Goal: Contribute content

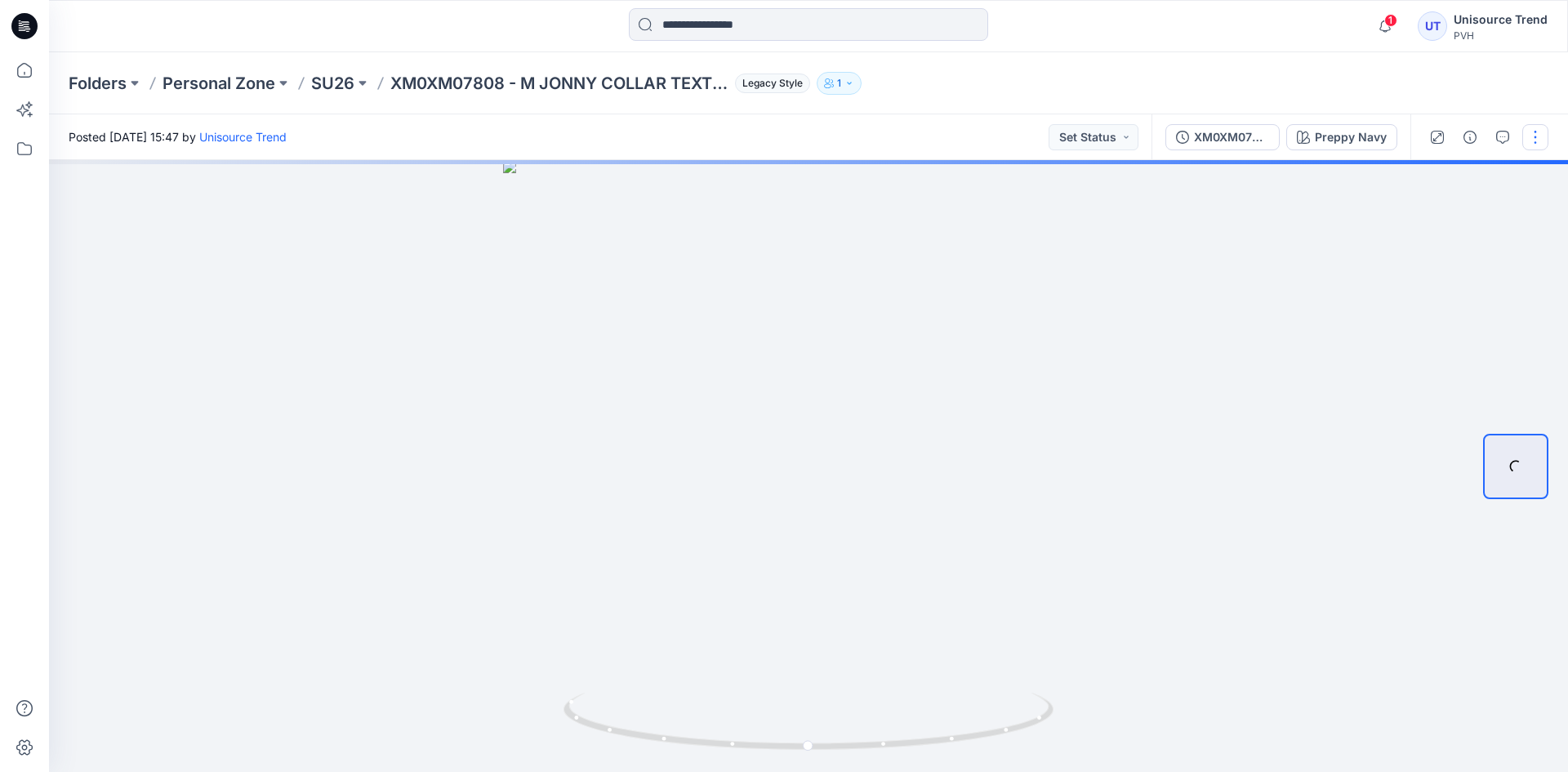
click at [1535, 142] on button "button" at bounding box center [1535, 137] width 26 height 26
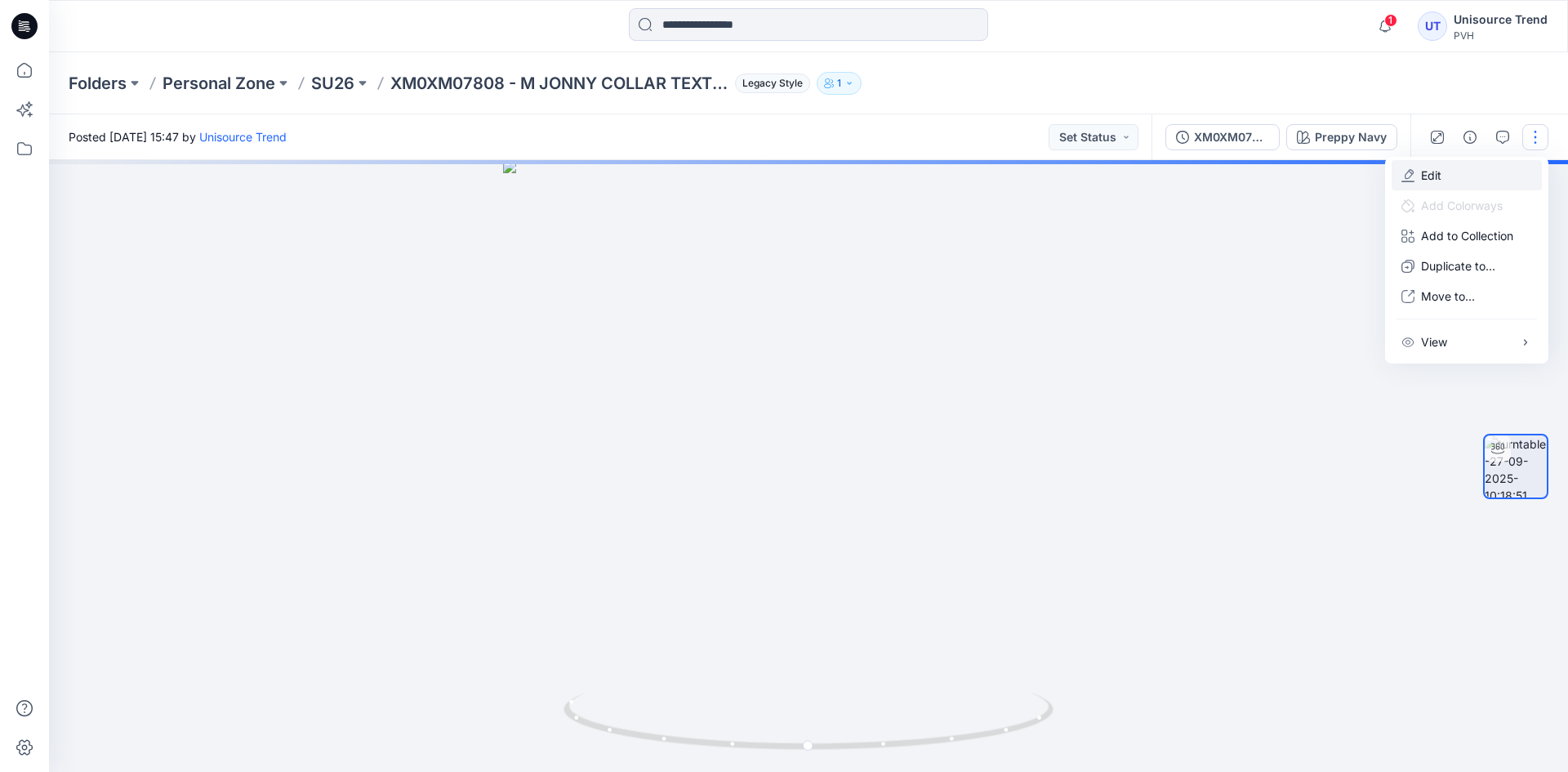
click at [1482, 177] on button "Edit" at bounding box center [1466, 175] width 150 height 31
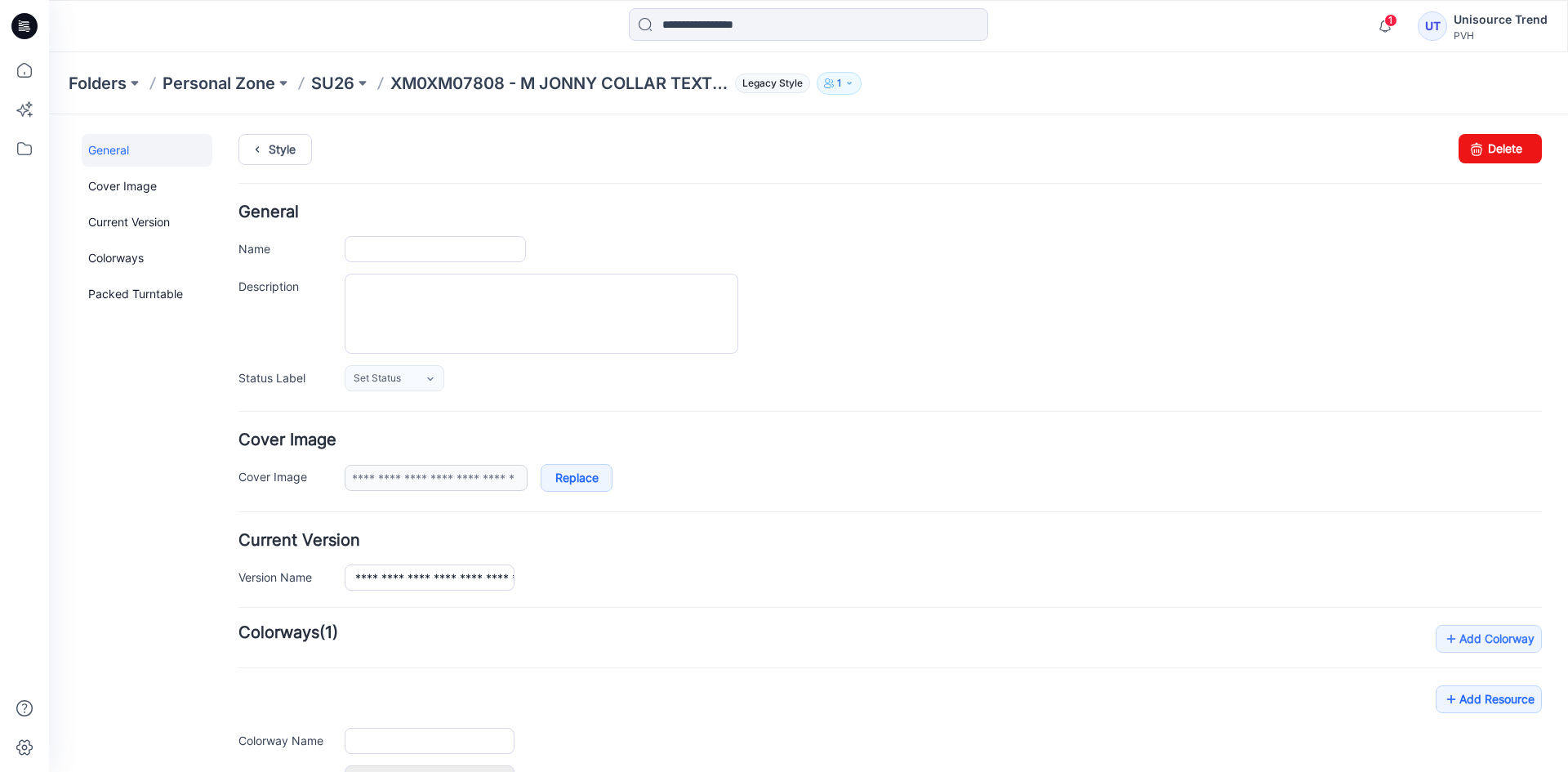
type input "**********"
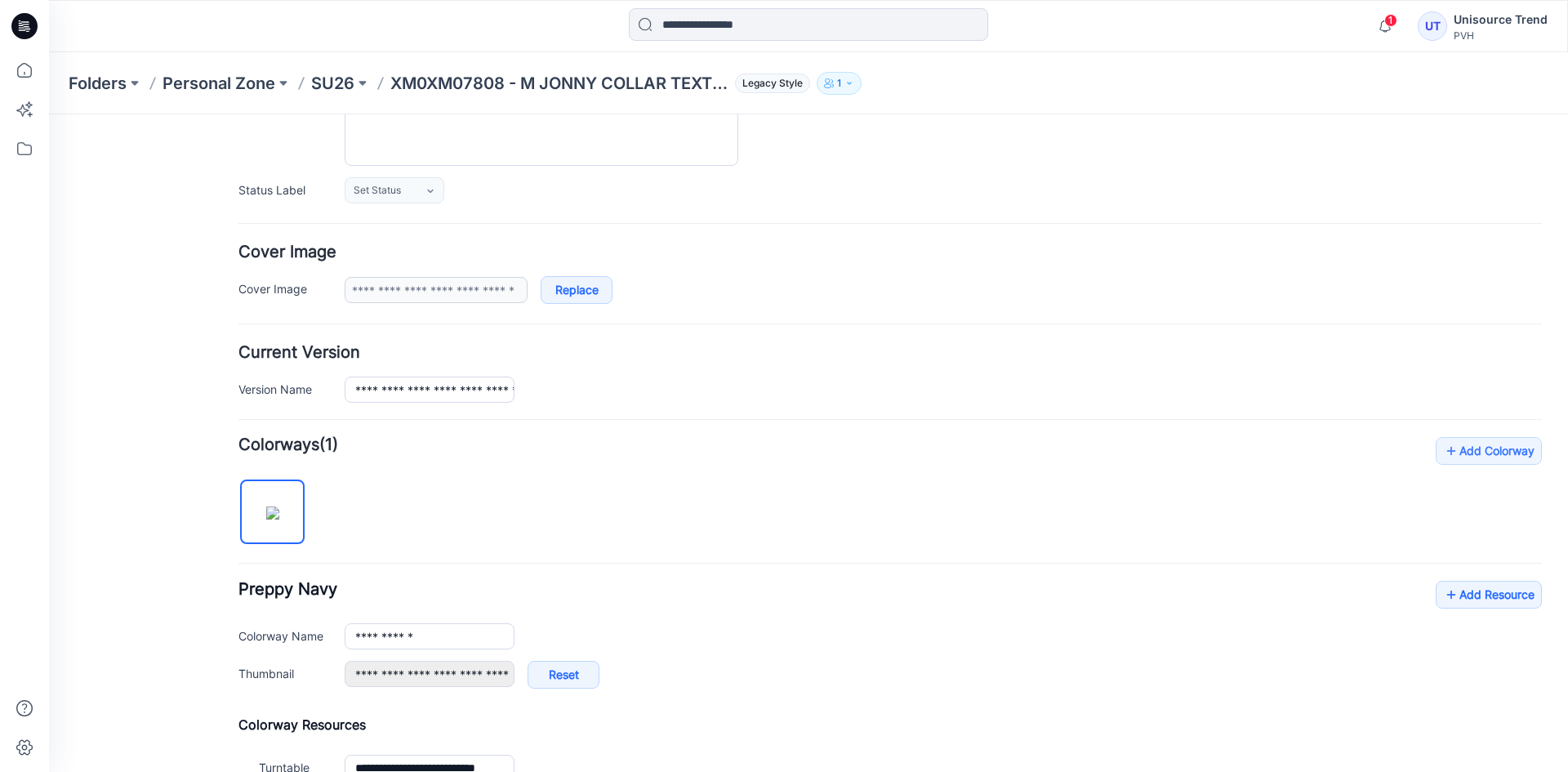
scroll to position [390, 0]
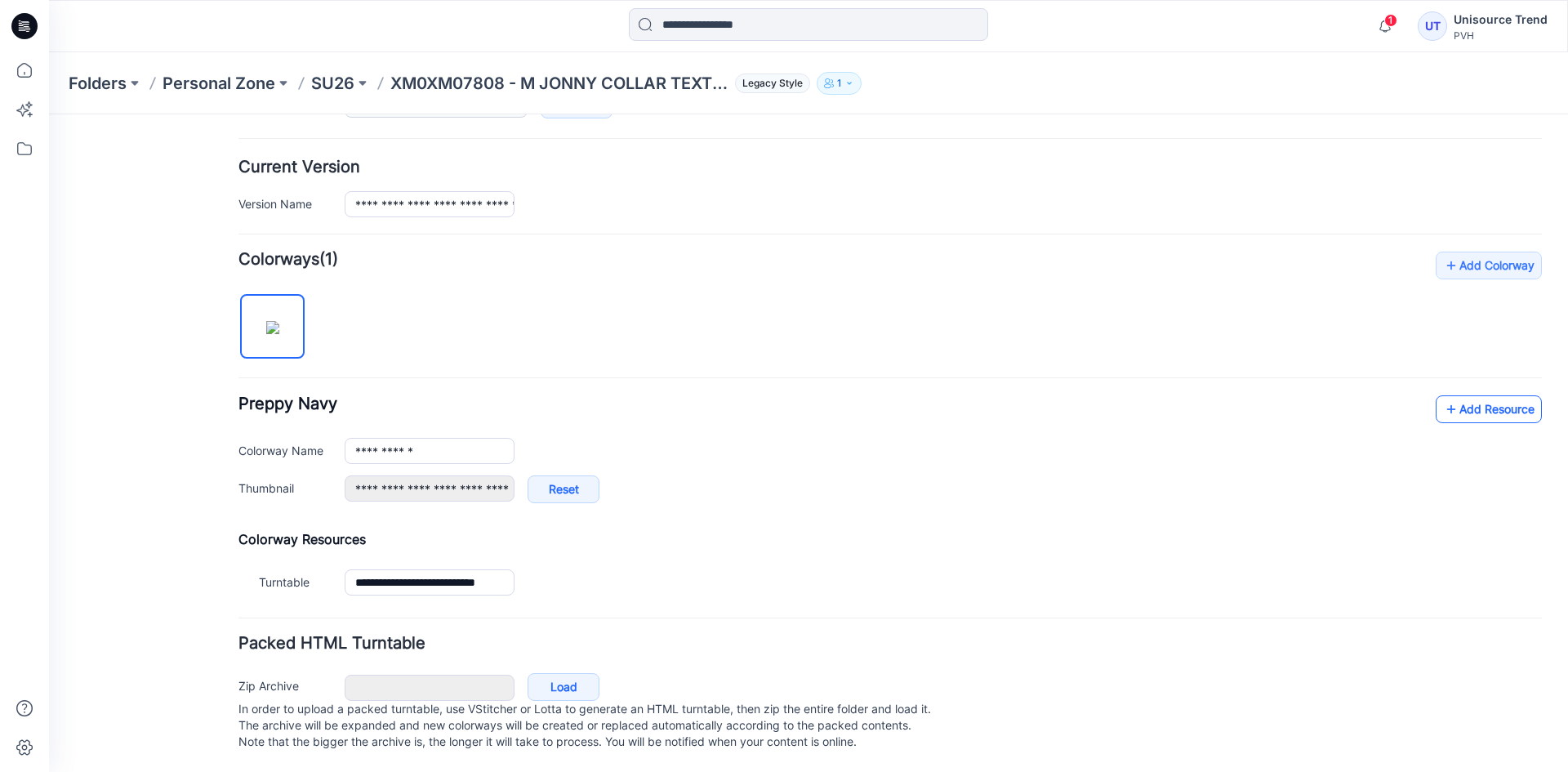
click at [1461, 400] on link "Add Resource" at bounding box center [1489, 408] width 106 height 28
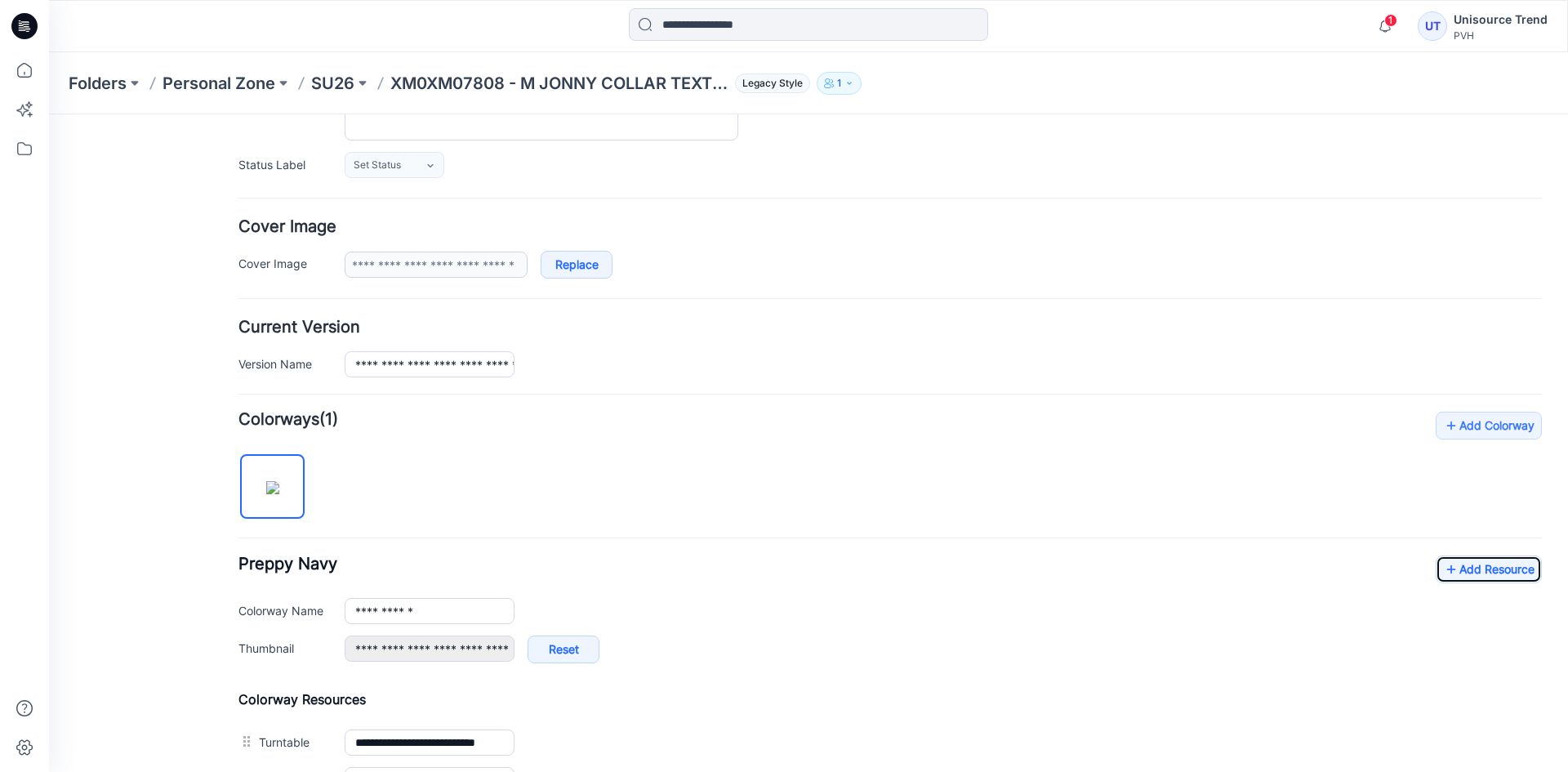
scroll to position [0, 0]
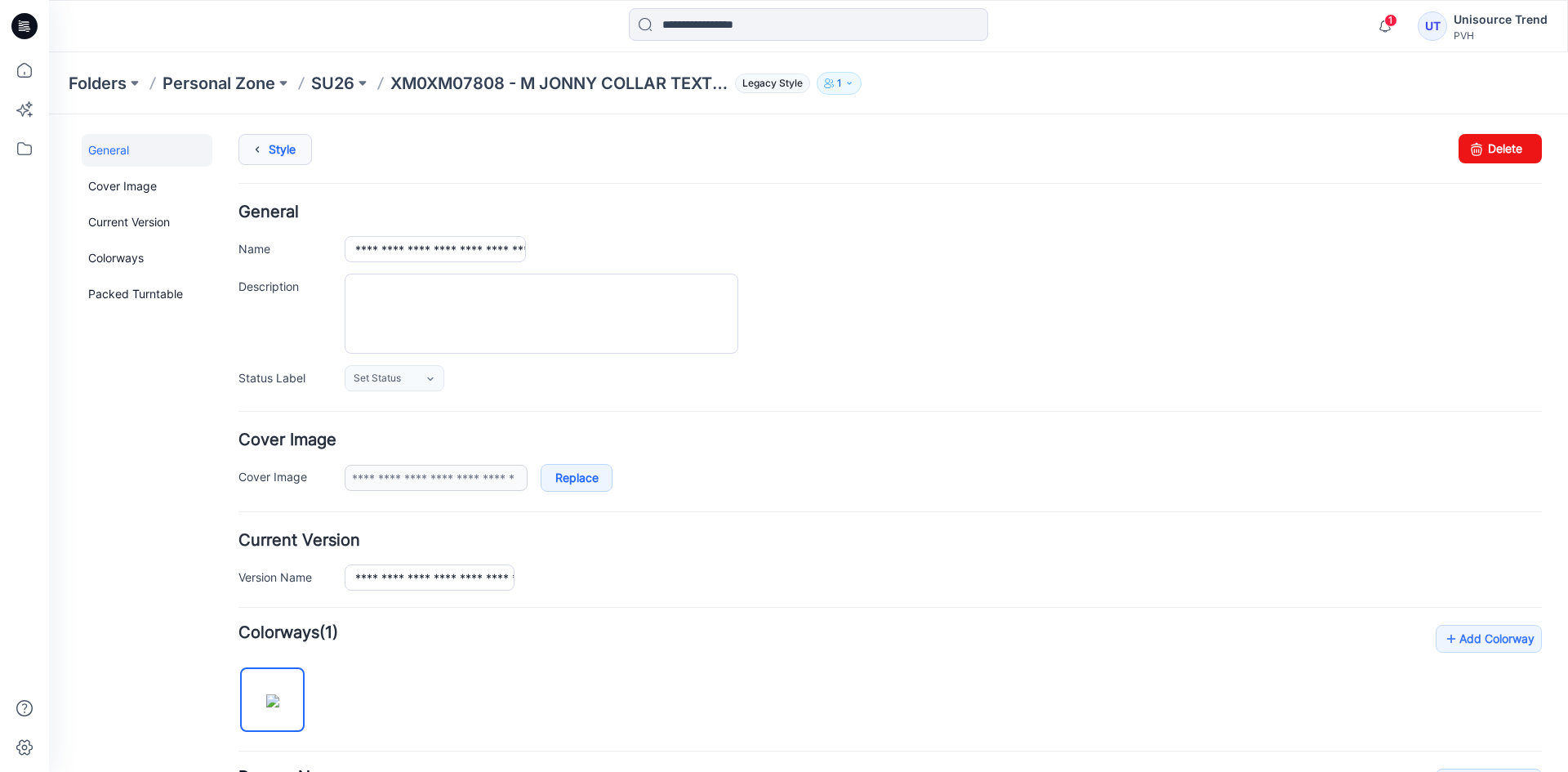
click at [291, 155] on link "Style" at bounding box center [275, 149] width 74 height 31
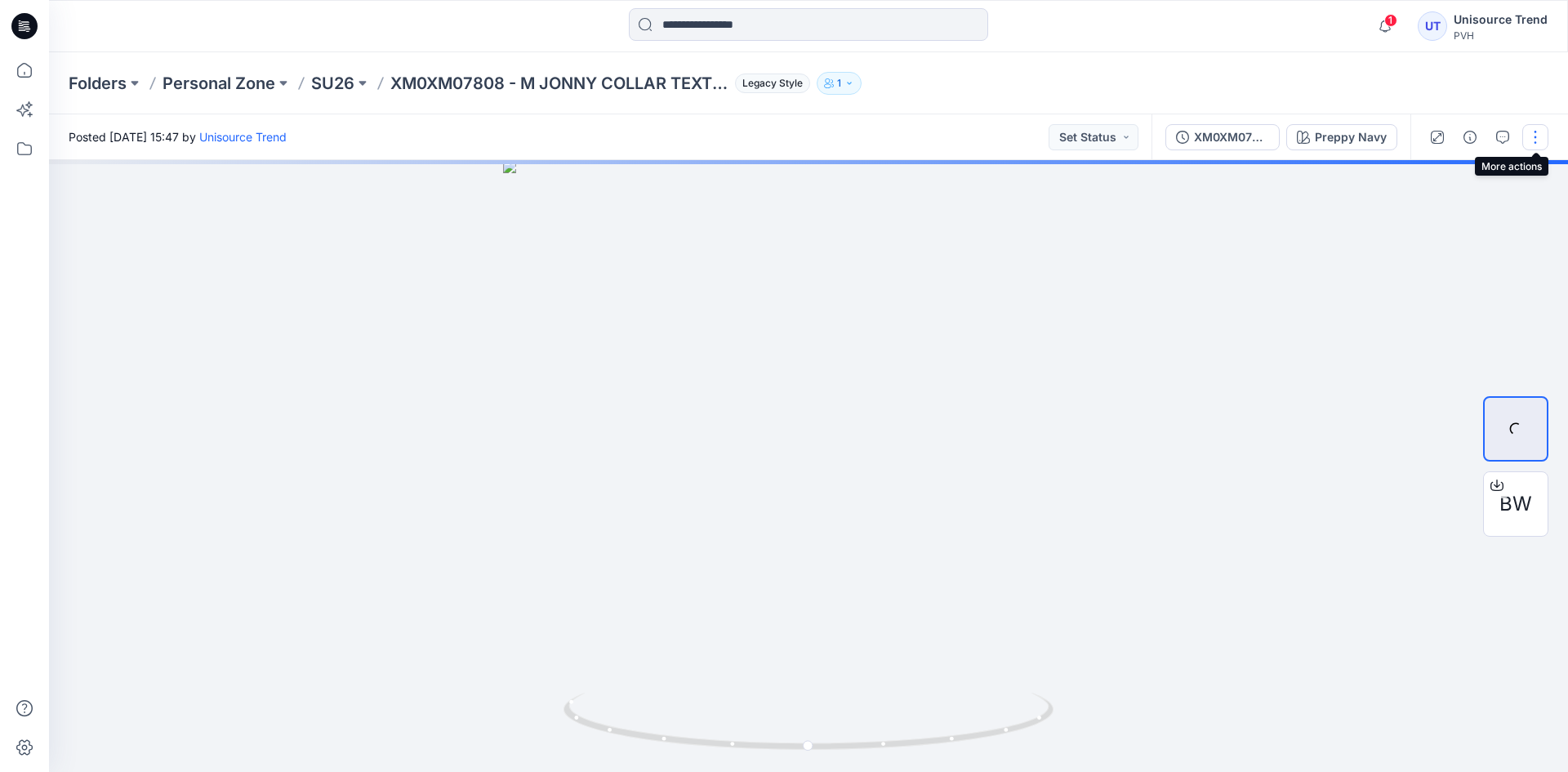
click at [1535, 135] on button "button" at bounding box center [1535, 137] width 26 height 26
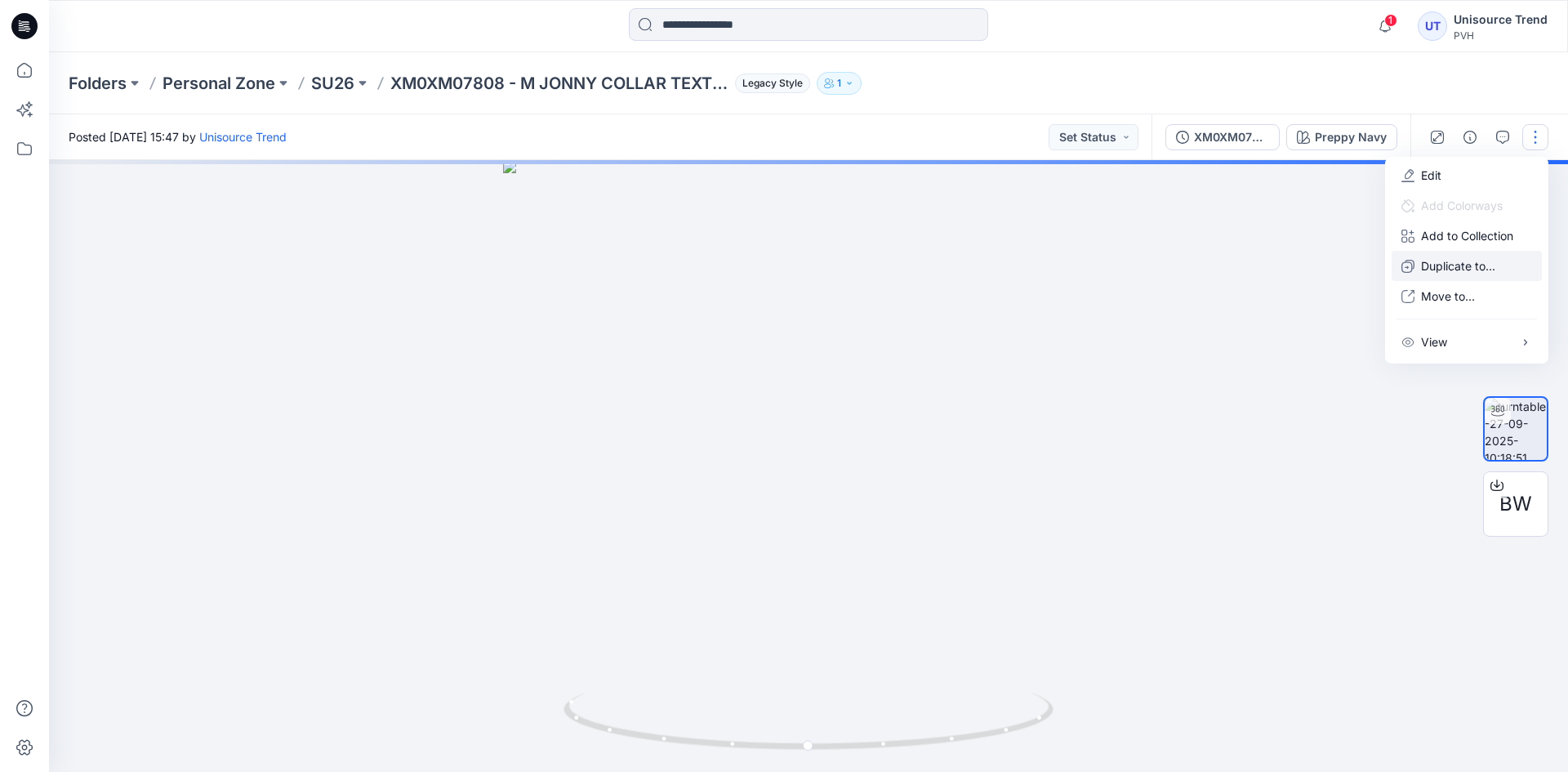
click at [1454, 267] on p "Duplicate to..." at bounding box center [1458, 265] width 75 height 17
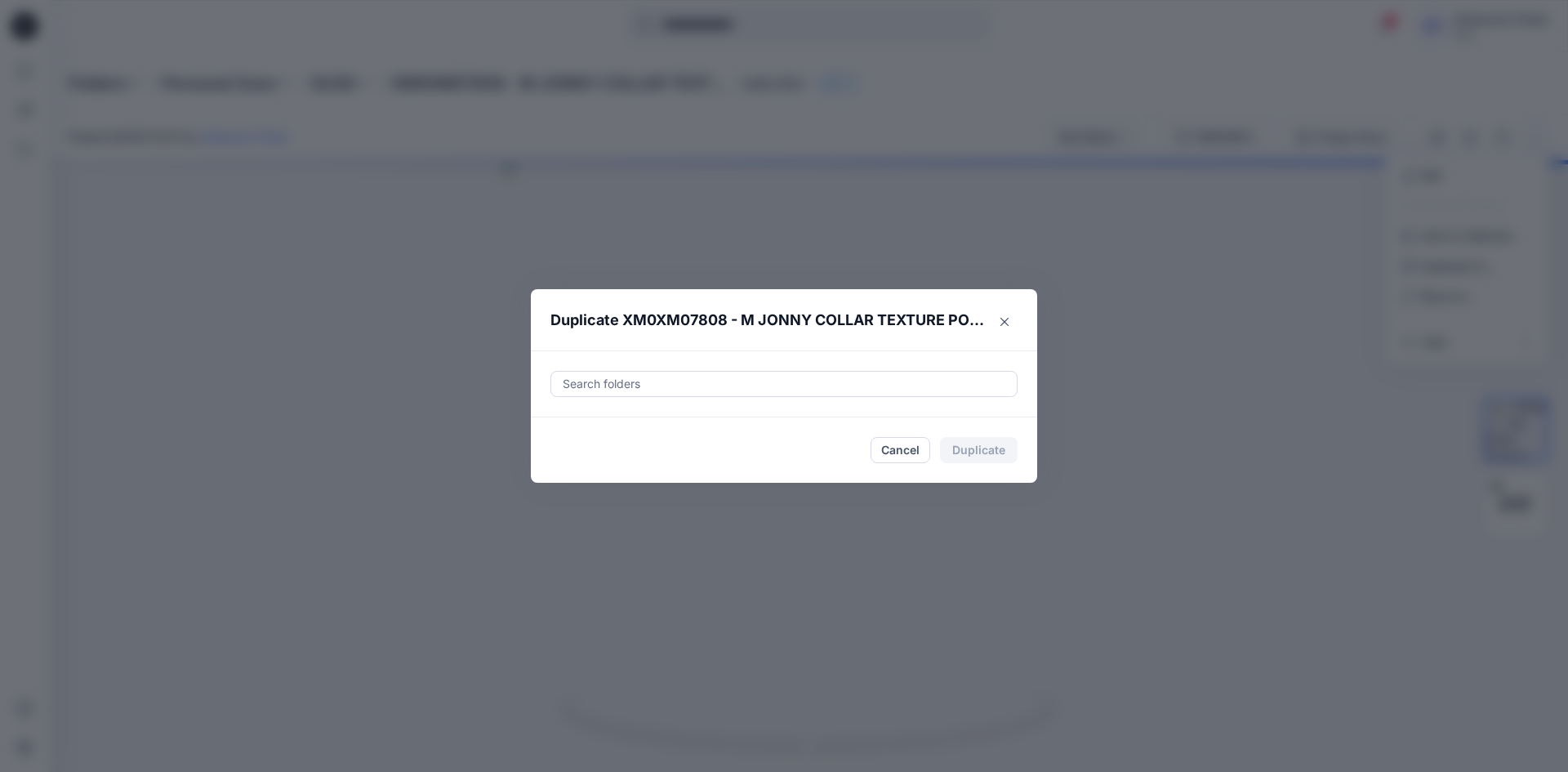
click at [761, 385] on div at bounding box center [784, 384] width 446 height 20
click at [580, 422] on div at bounding box center [575, 425] width 13 height 13
type input "********"
click at [546, 470] on footer "Cancel Duplicate" at bounding box center [784, 450] width 506 height 66
click at [964, 456] on button "Duplicate" at bounding box center [979, 450] width 77 height 26
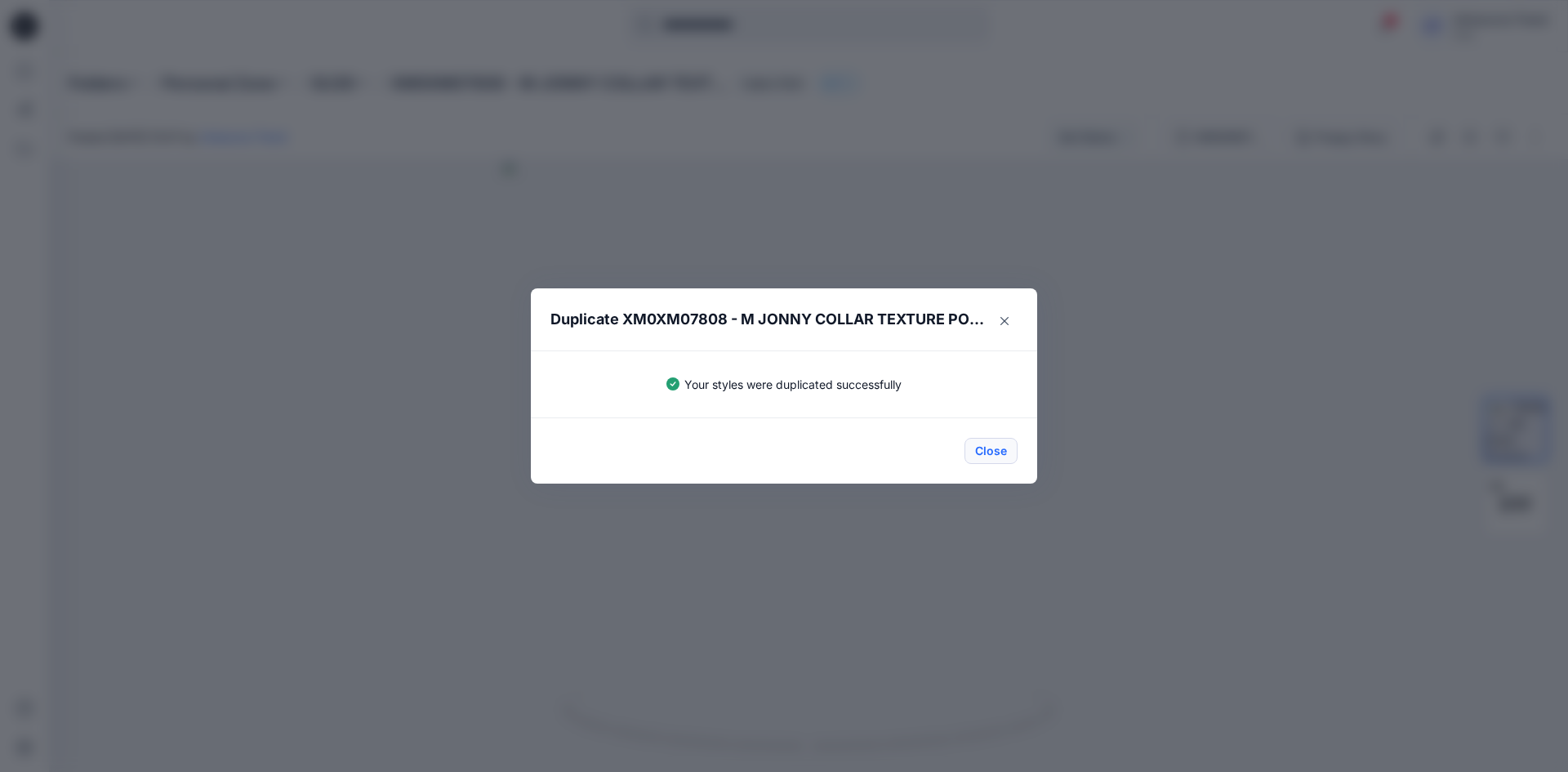
click at [994, 445] on button "Close" at bounding box center [990, 451] width 53 height 26
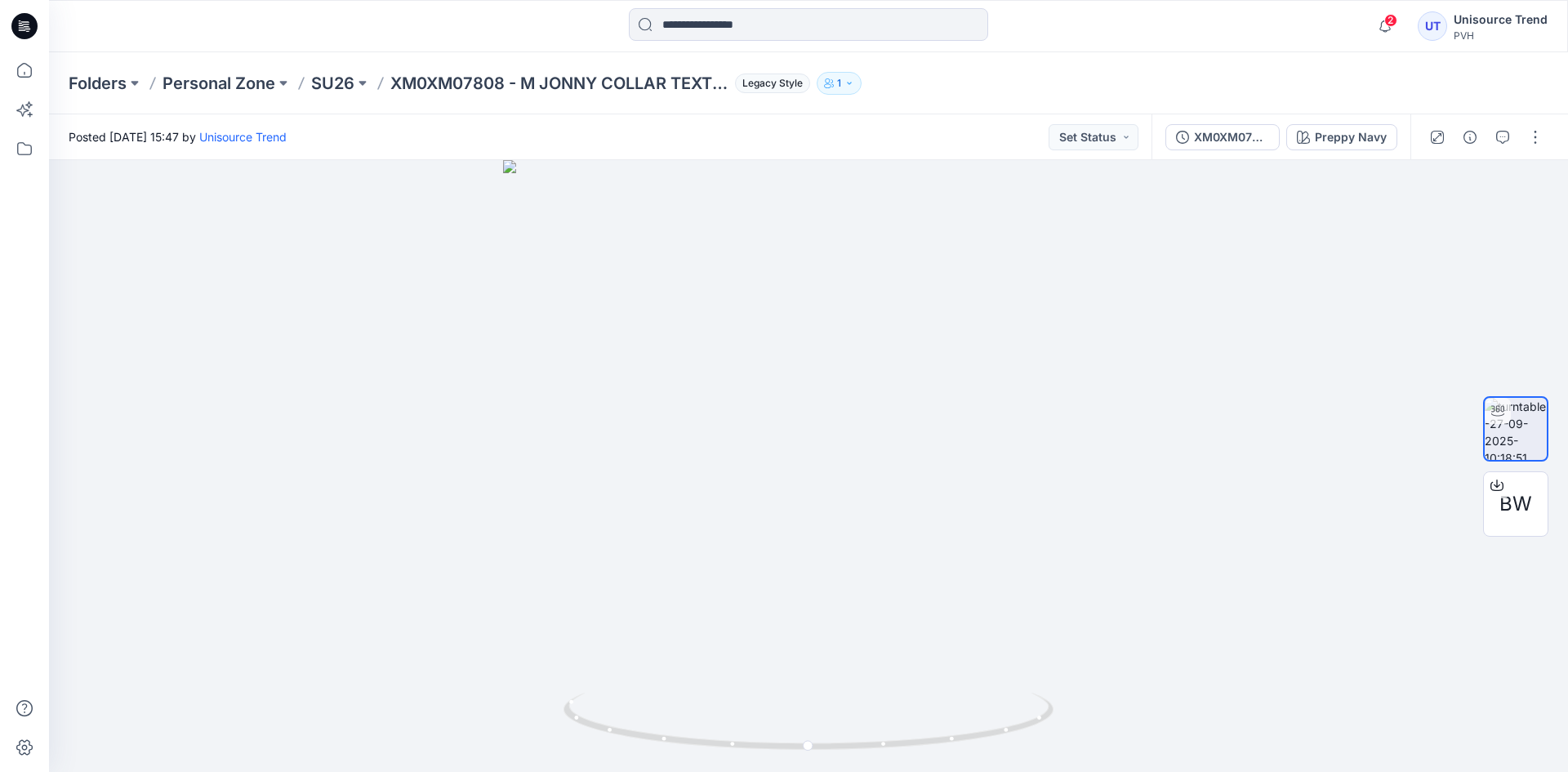
click at [13, 31] on icon at bounding box center [24, 26] width 26 height 26
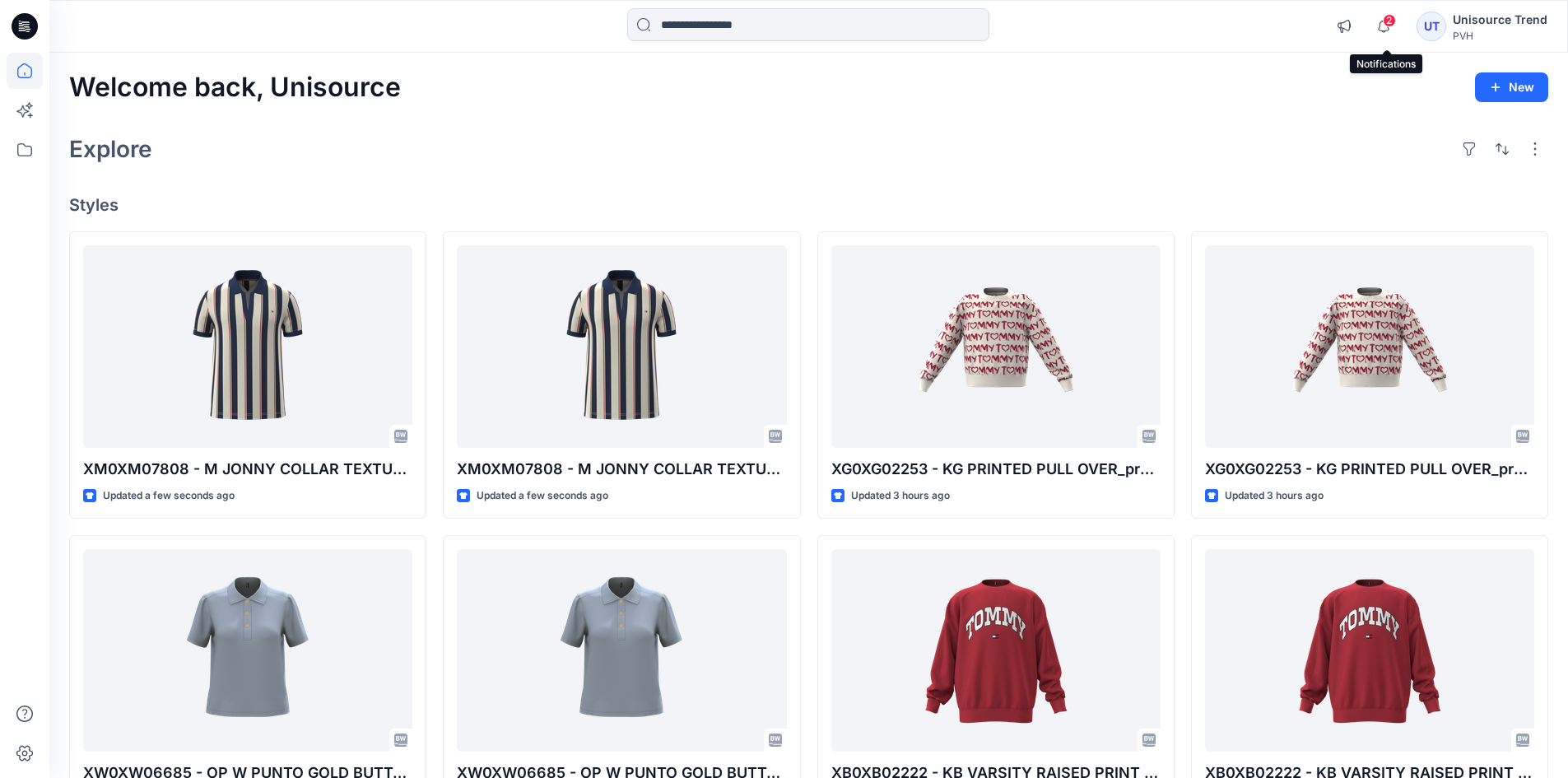
click at [1387, 17] on span "2" at bounding box center [1389, 20] width 14 height 14
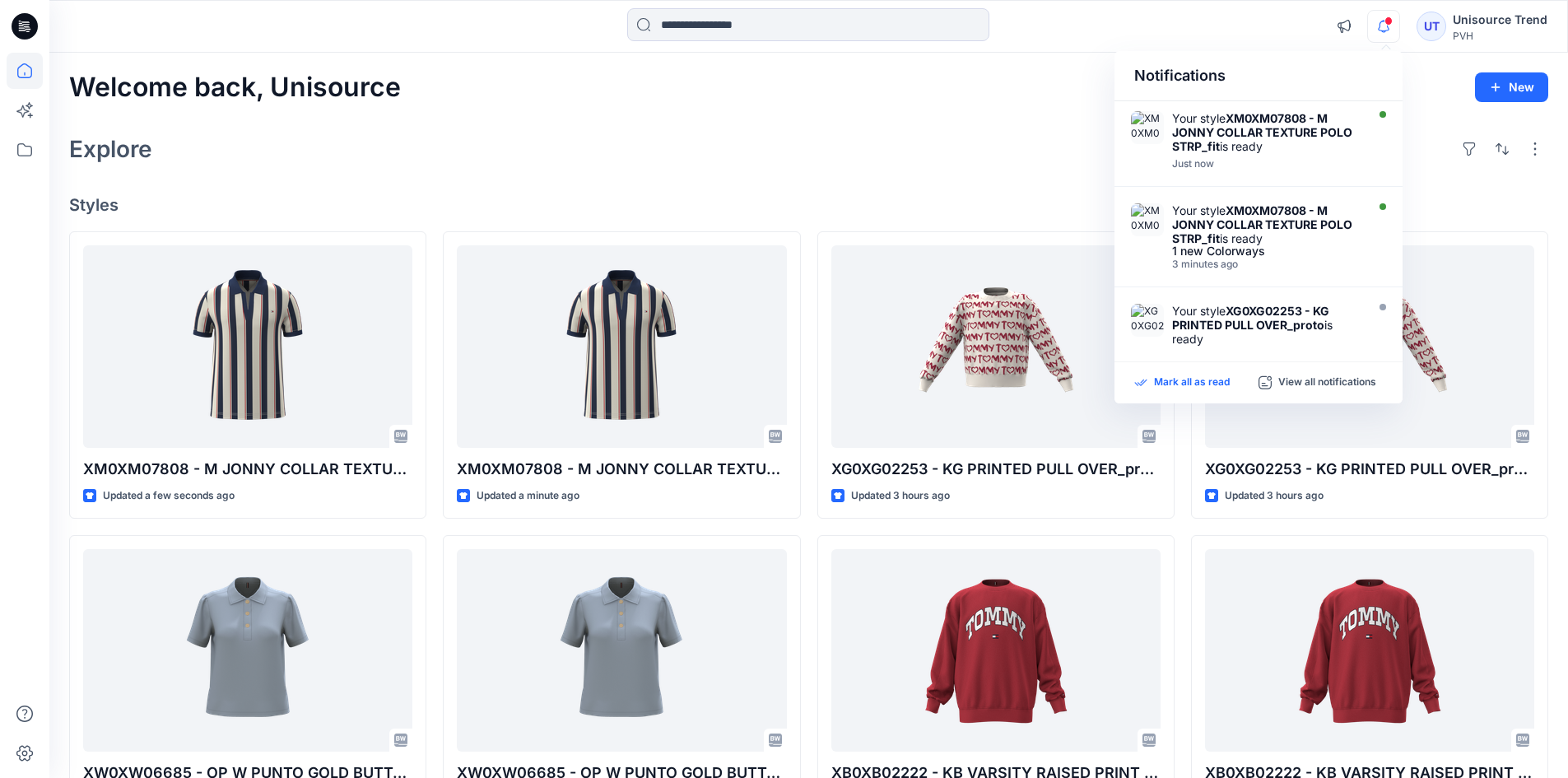
click at [1216, 377] on p "Mark all as read" at bounding box center [1193, 383] width 76 height 15
click at [853, 141] on div "Explore" at bounding box center [808, 150] width 1479 height 40
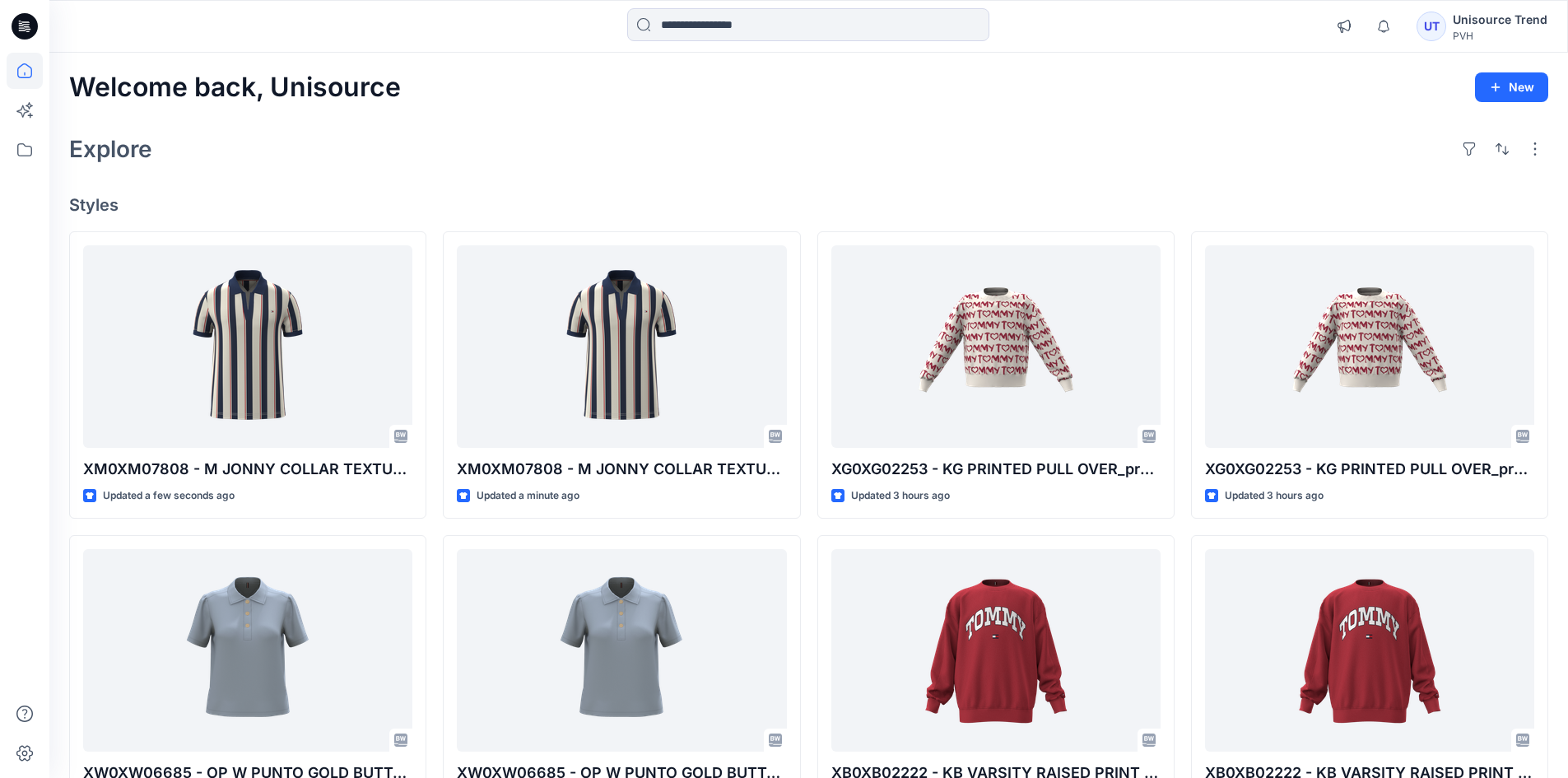
click at [497, 151] on div "Explore" at bounding box center [808, 150] width 1479 height 40
